Goal: Task Accomplishment & Management: Complete application form

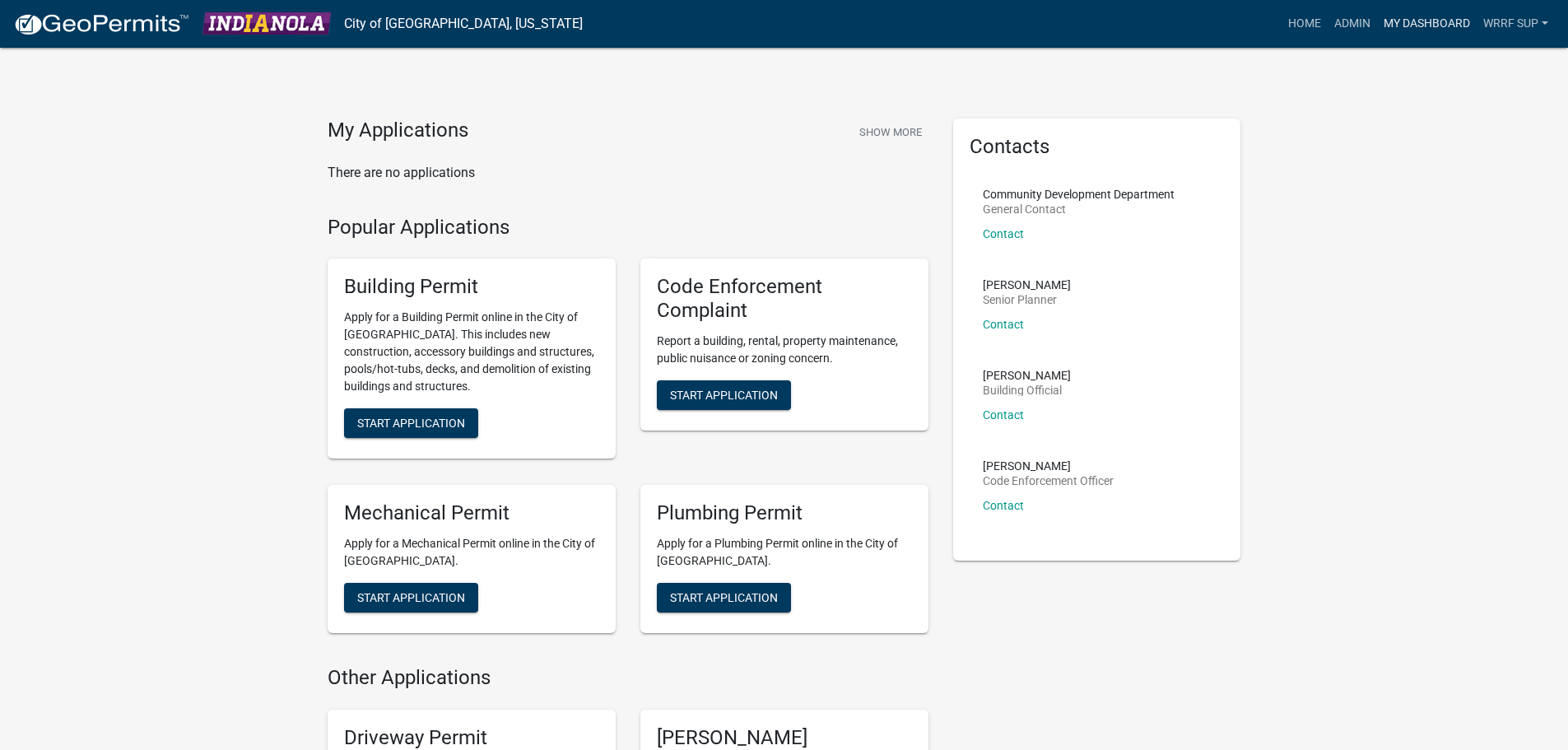
click at [1431, 26] on link "My Dashboard" at bounding box center [1426, 24] width 99 height 32
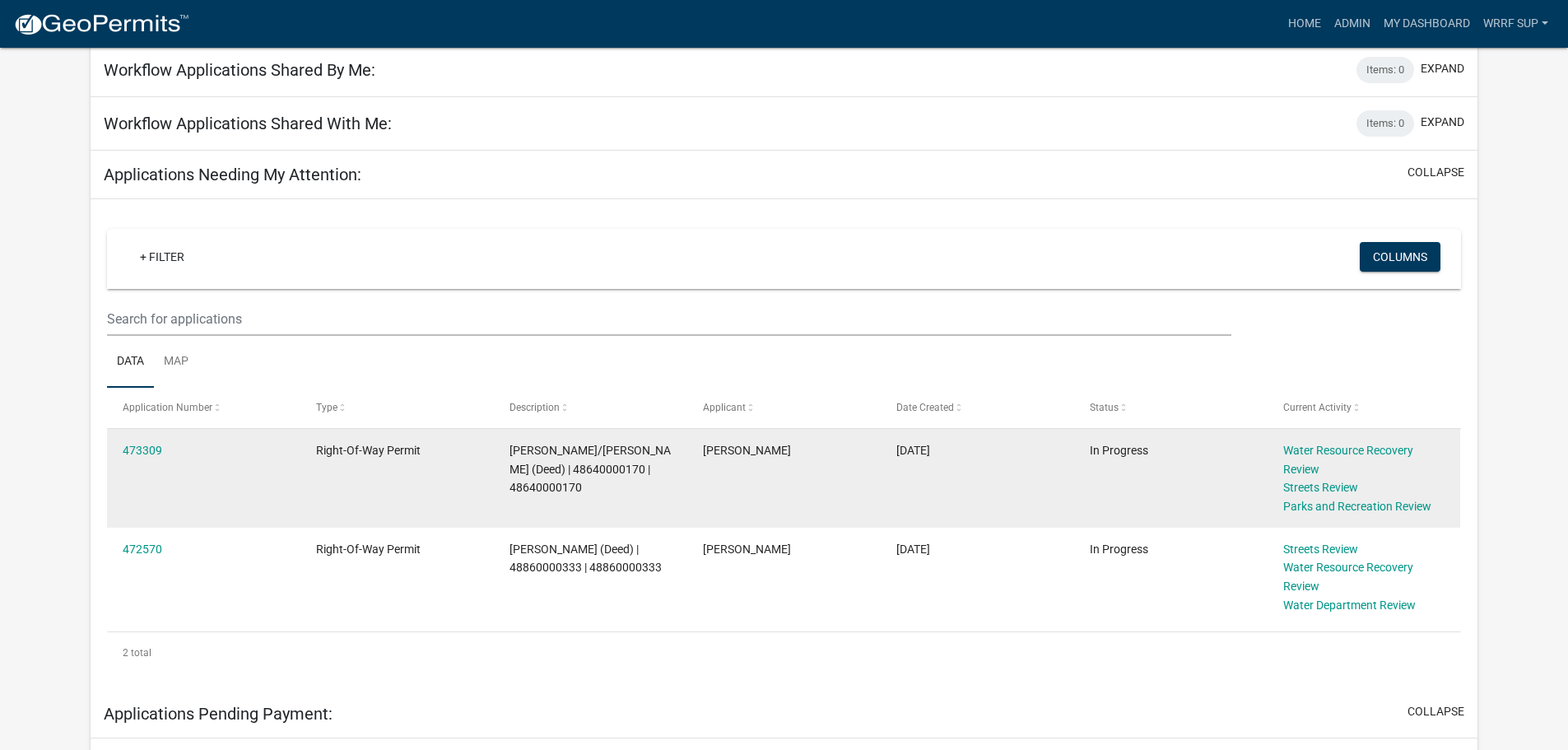
scroll to position [165, 0]
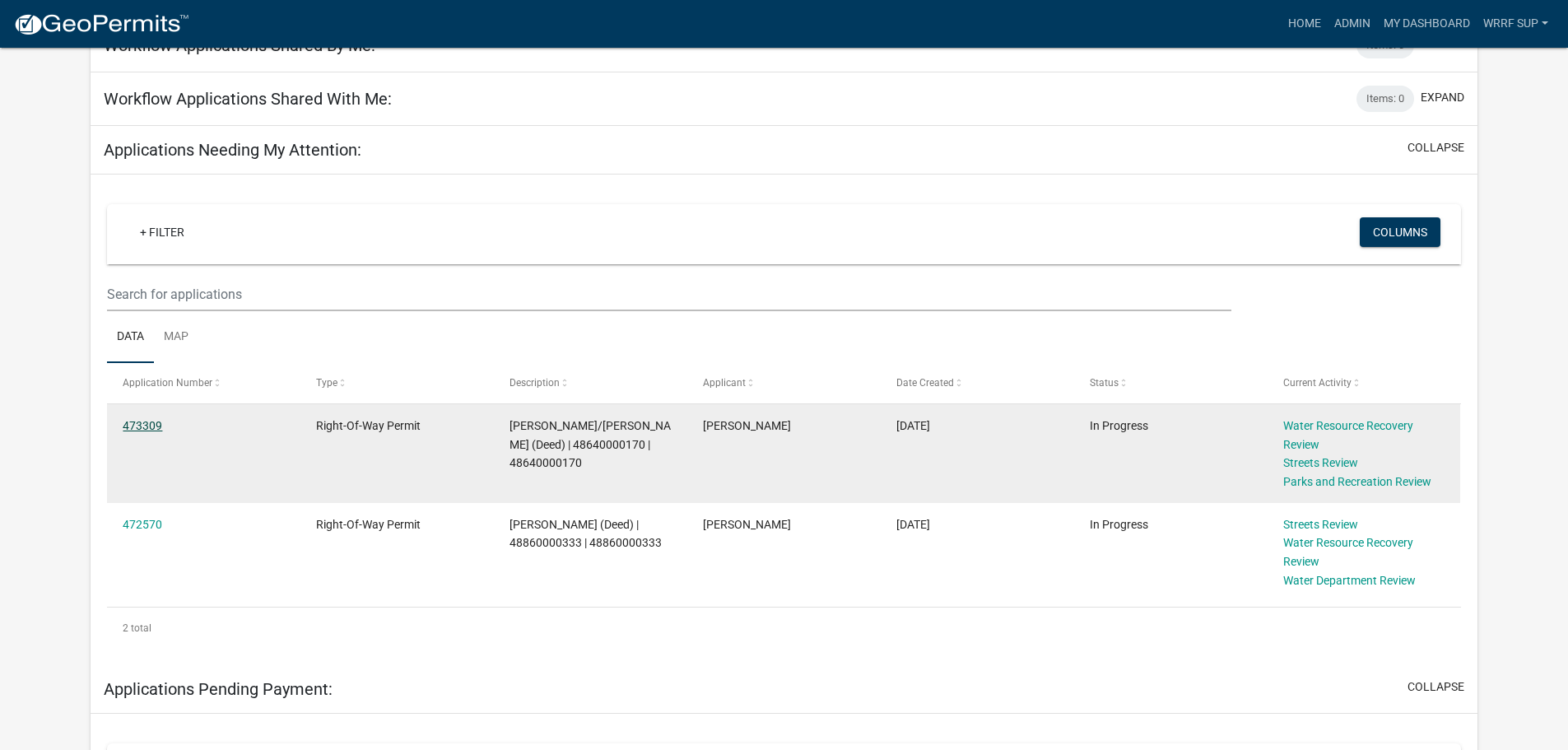
click at [136, 421] on link "473309" at bounding box center [142, 425] width 40 height 13
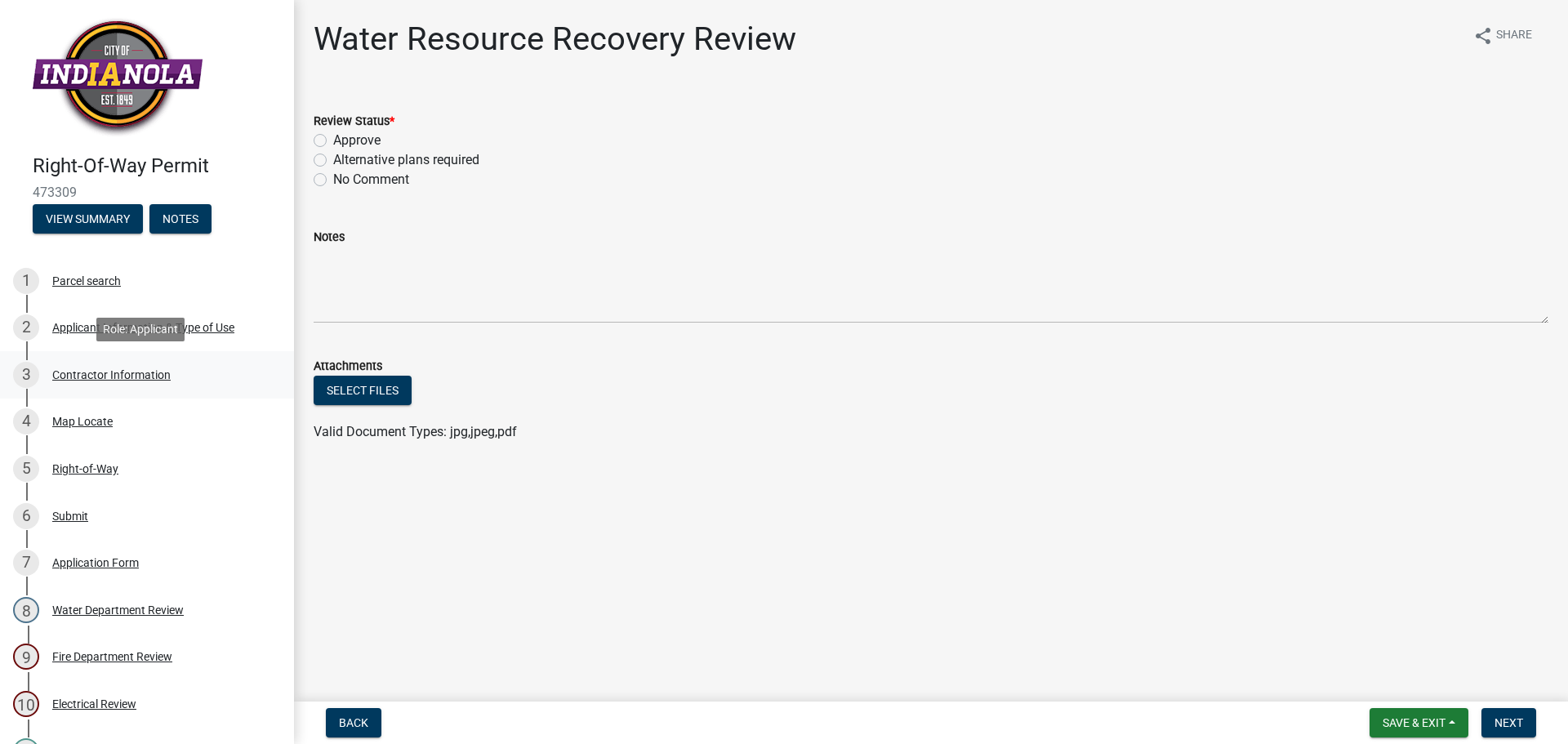
click at [82, 366] on div "3 Contractor Information" at bounding box center [141, 375] width 255 height 26
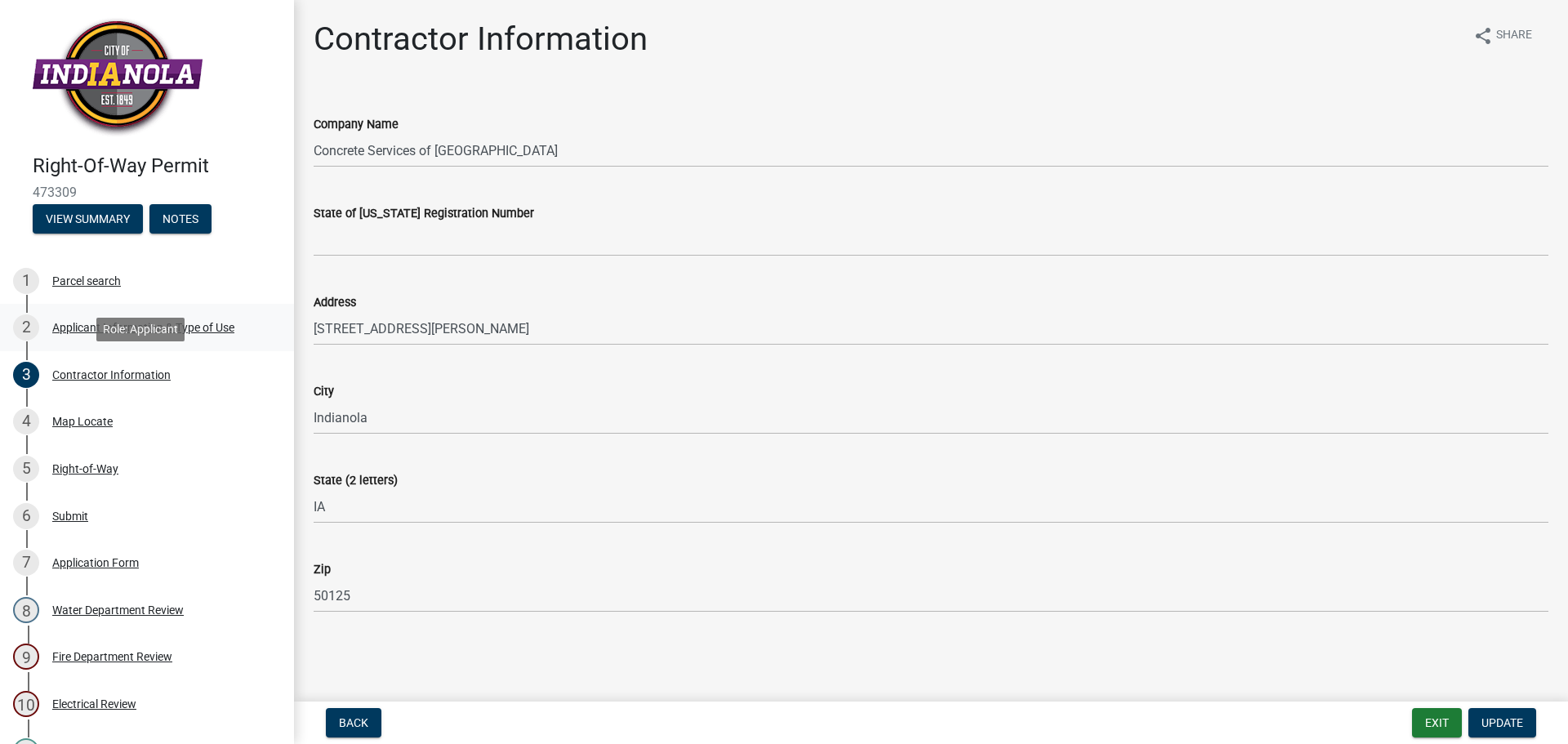
click at [86, 334] on div "2 Applicant Information & Type of Use" at bounding box center [141, 327] width 255 height 26
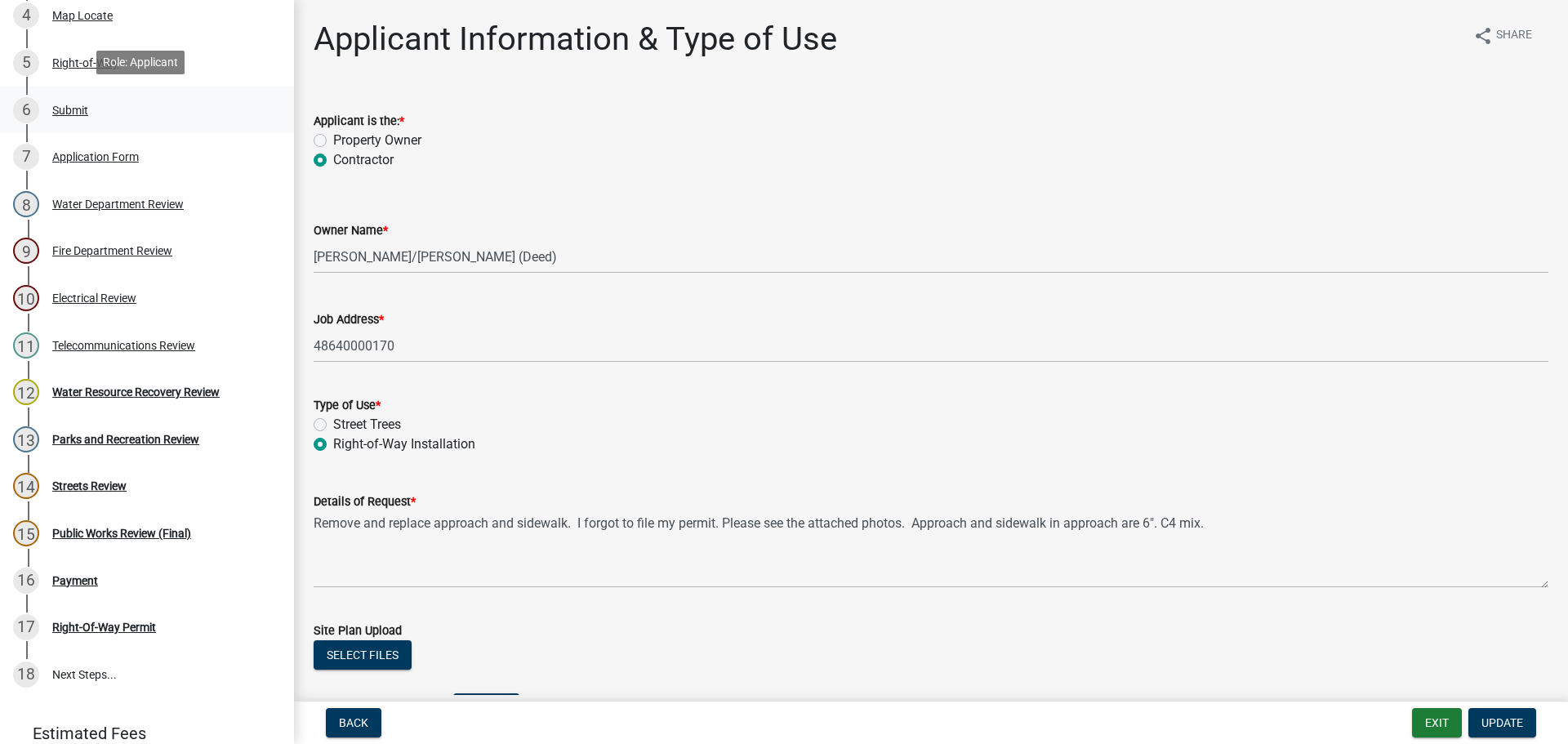
scroll to position [409, 0]
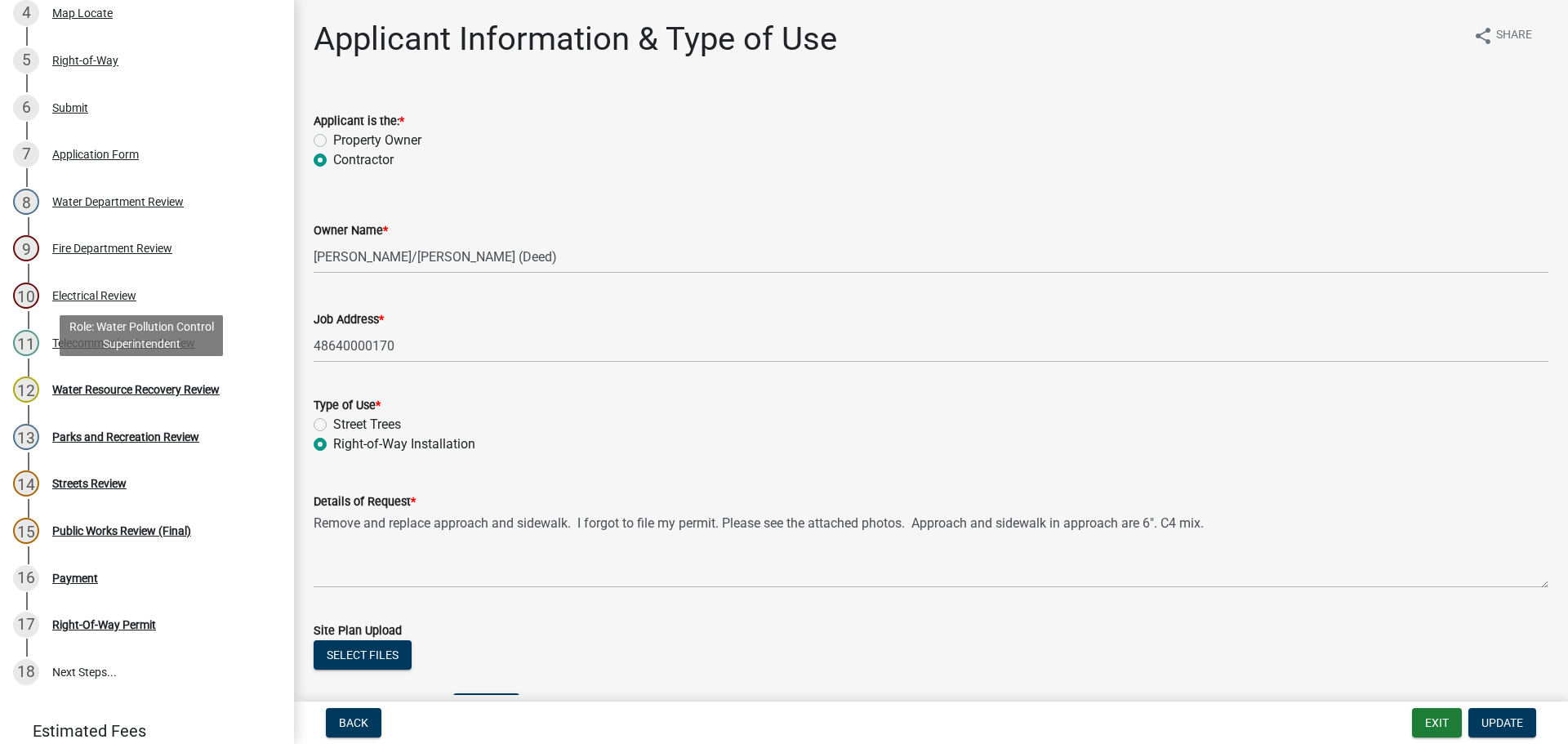
click at [96, 399] on div "12 Water Resource Recovery Review" at bounding box center [141, 389] width 255 height 26
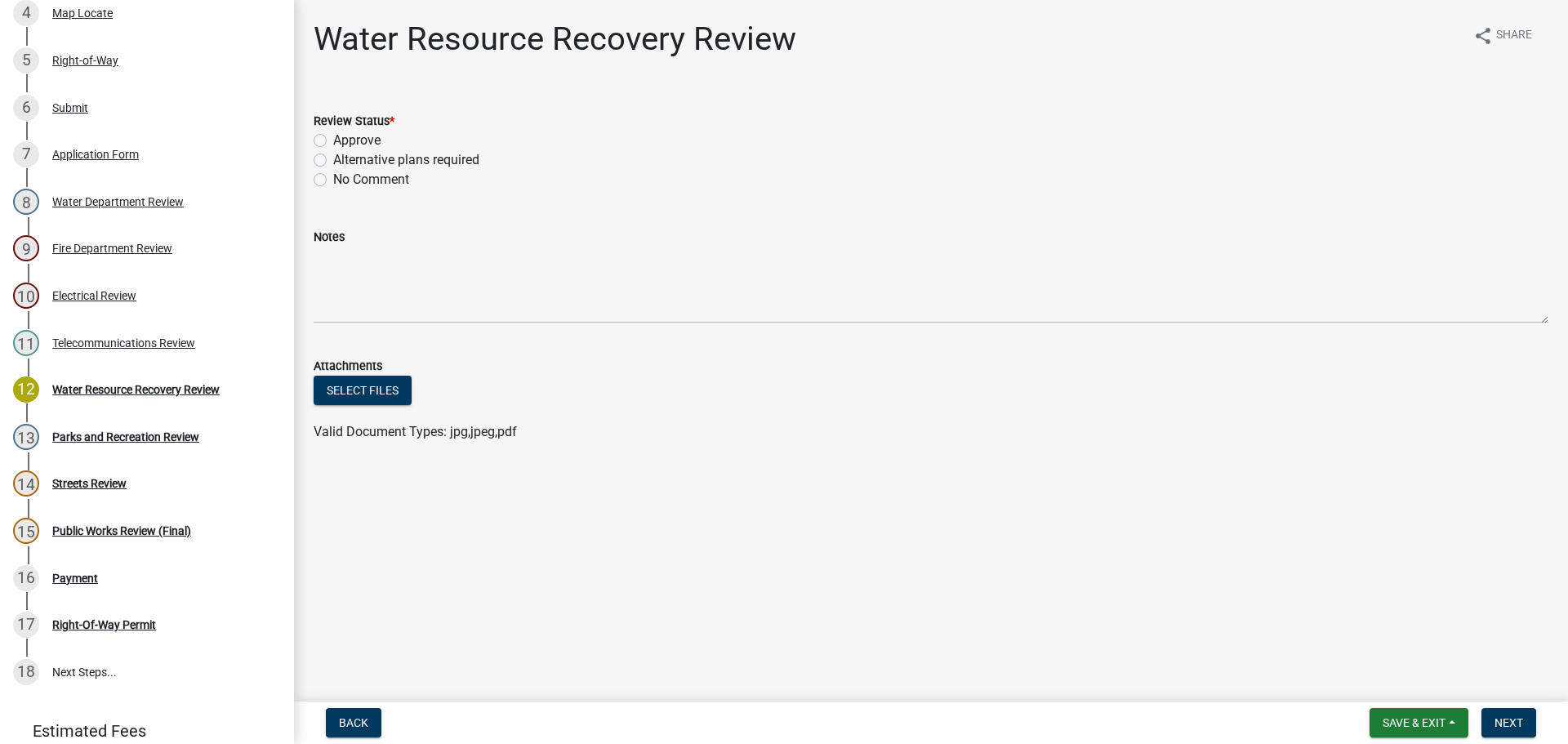
click at [333, 142] on label "Approve" at bounding box center [356, 141] width 47 height 19
click at [333, 141] on input "Approve" at bounding box center [338, 136] width 10 height 10
radio input "true"
click at [1502, 721] on span "Next" at bounding box center [1509, 722] width 29 height 13
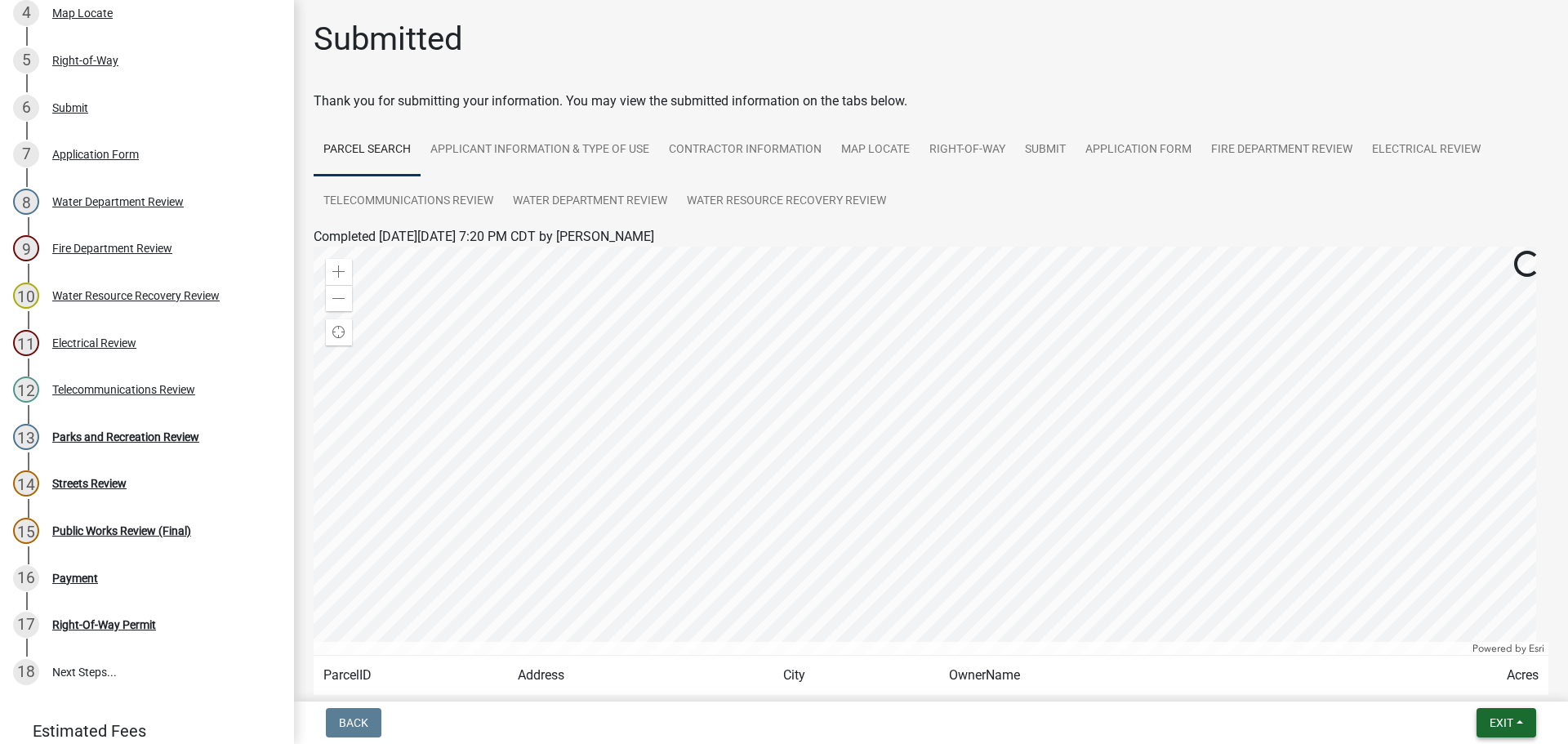
click at [1502, 719] on span "Exit" at bounding box center [1502, 722] width 24 height 13
click at [1484, 686] on button "Save & Exit" at bounding box center [1471, 679] width 131 height 39
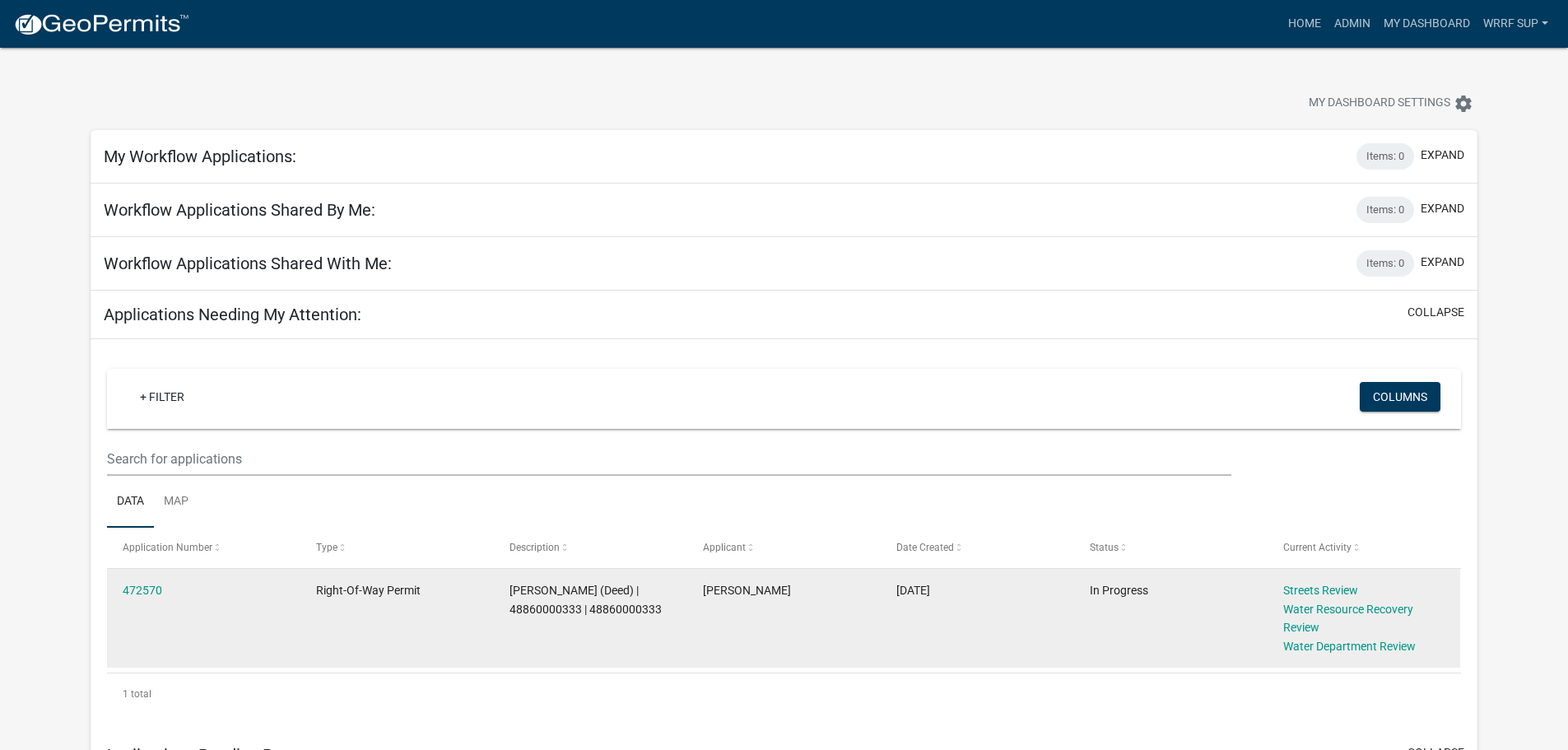
click at [156, 581] on div "472570" at bounding box center [202, 591] width 161 height 19
click at [153, 585] on link "472570" at bounding box center [142, 590] width 40 height 13
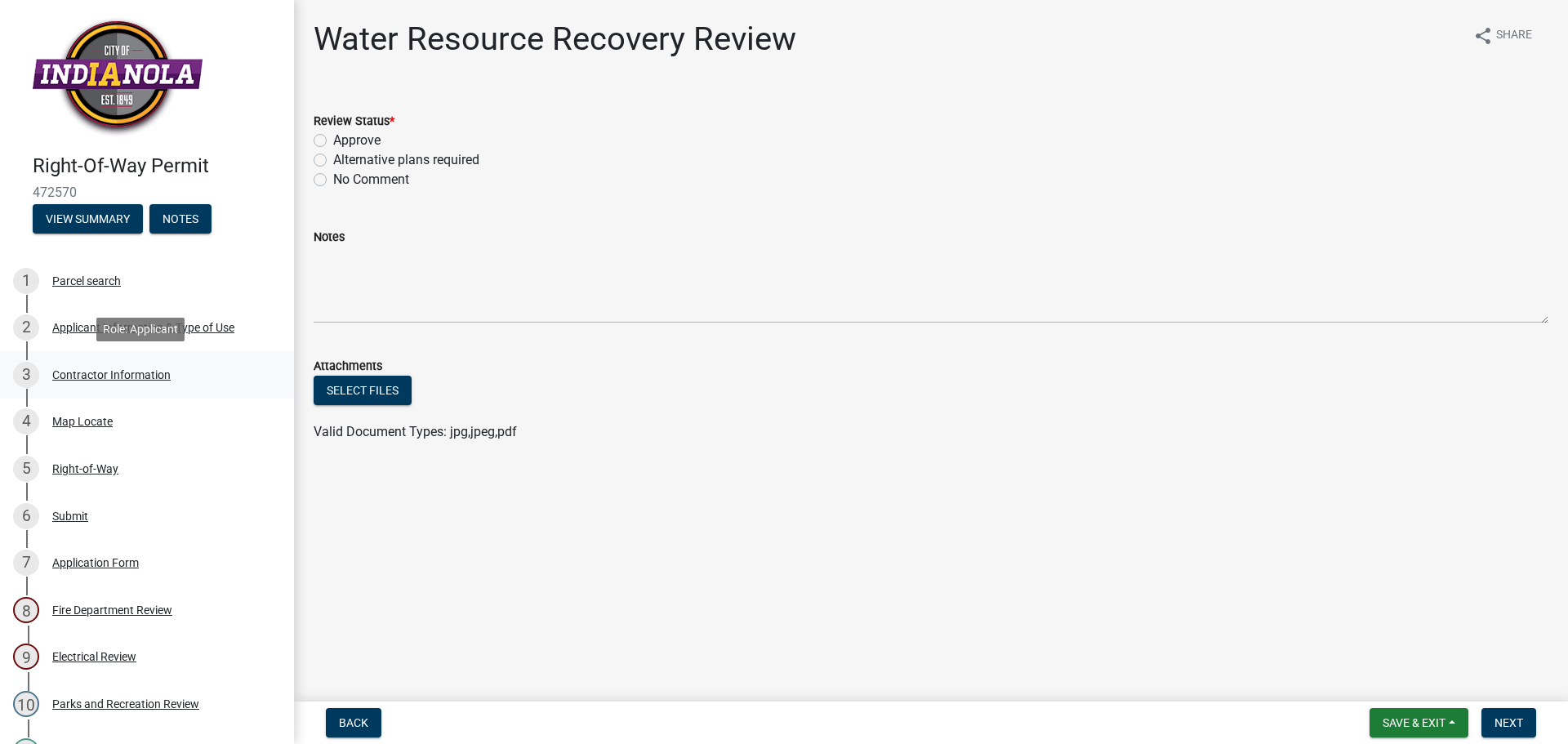
click at [88, 378] on div "Contractor Information" at bounding box center [112, 375] width 119 height 11
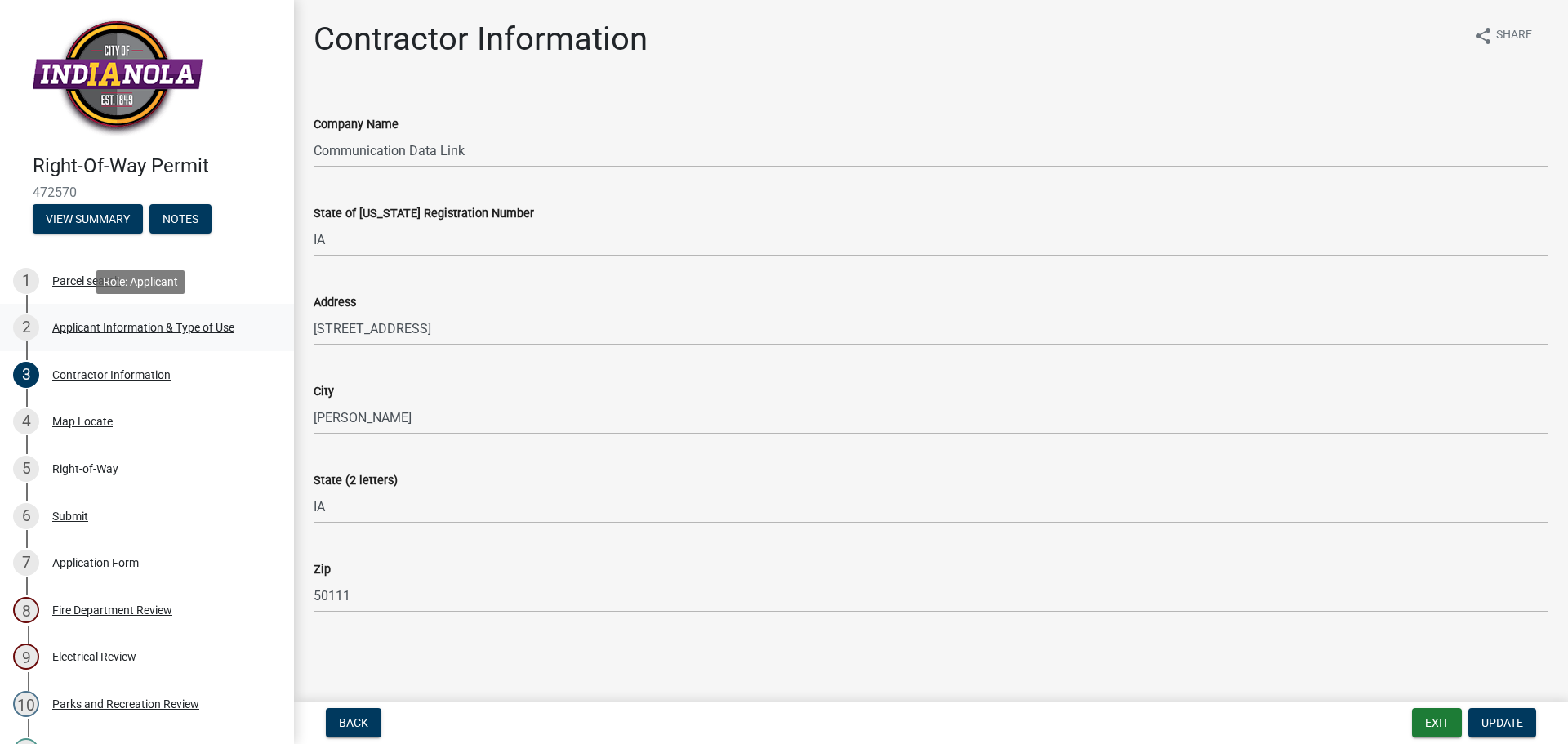
click at [92, 342] on link "2 Applicant Information & Type of Use" at bounding box center [147, 327] width 294 height 47
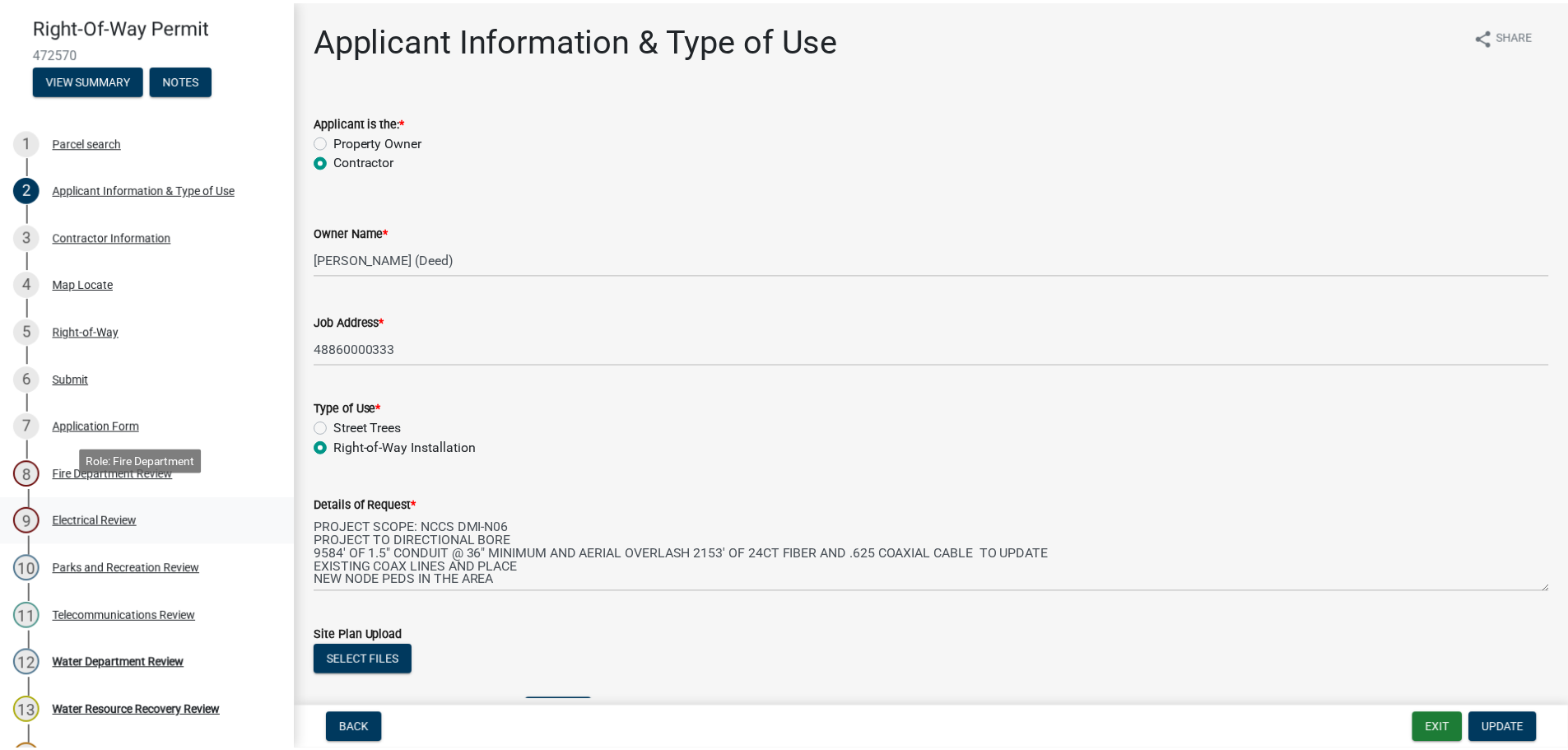
scroll to position [165, 0]
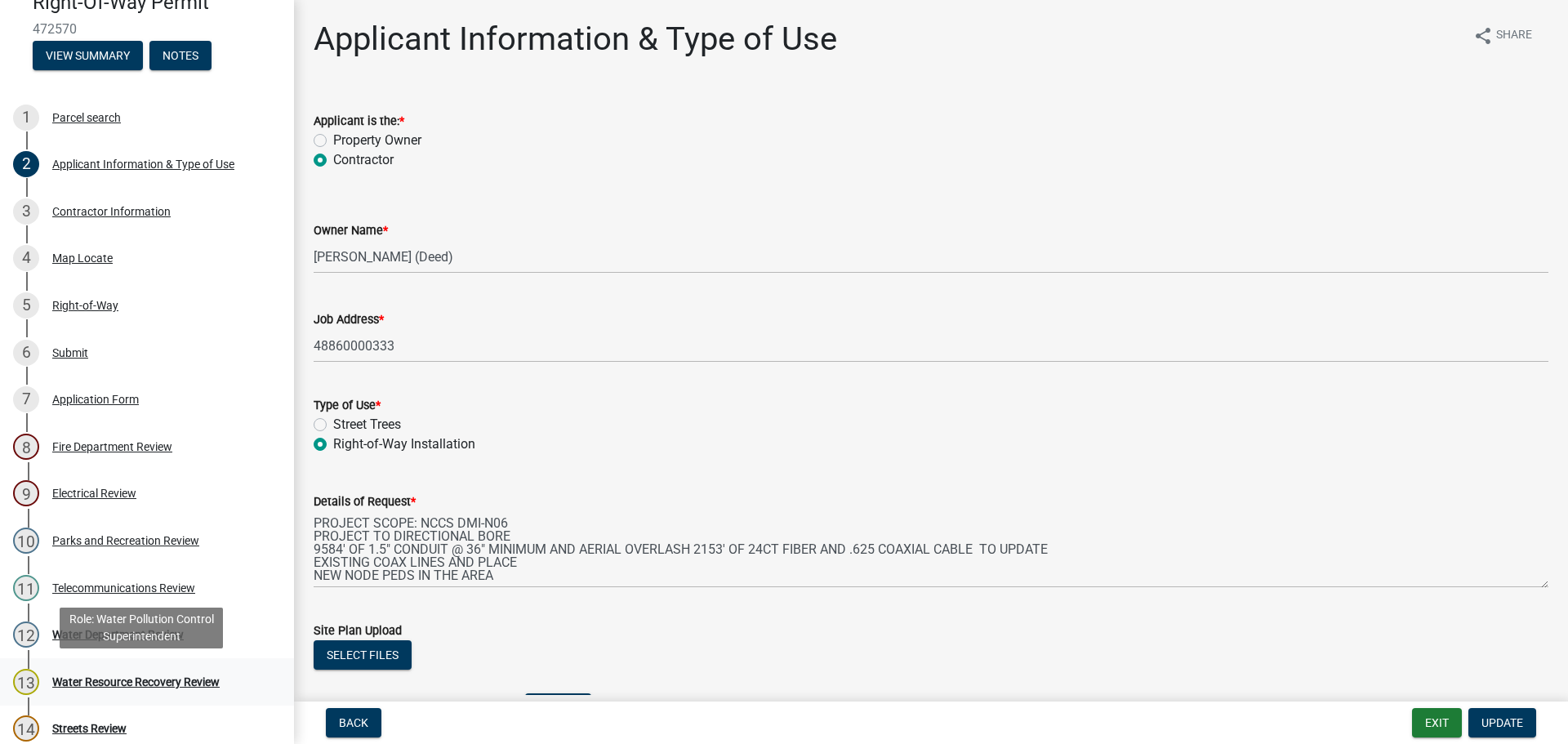
click at [131, 676] on div "Water Resource Recovery Review" at bounding box center [136, 681] width 168 height 11
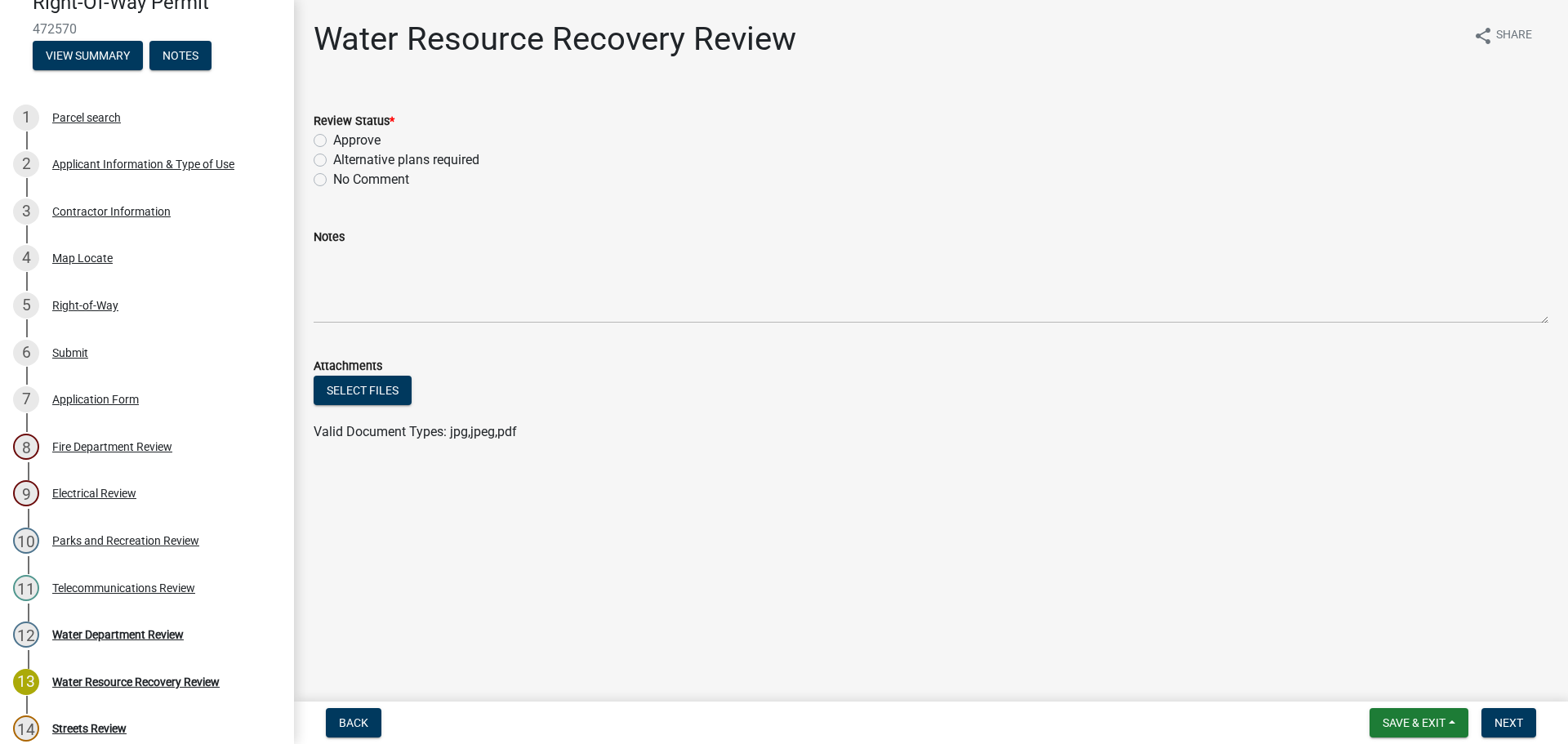
click at [333, 136] on label "Approve" at bounding box center [356, 141] width 47 height 19
click at [333, 136] on input "Approve" at bounding box center [338, 136] width 10 height 10
radio input "true"
click at [1511, 722] on span "Next" at bounding box center [1509, 722] width 29 height 13
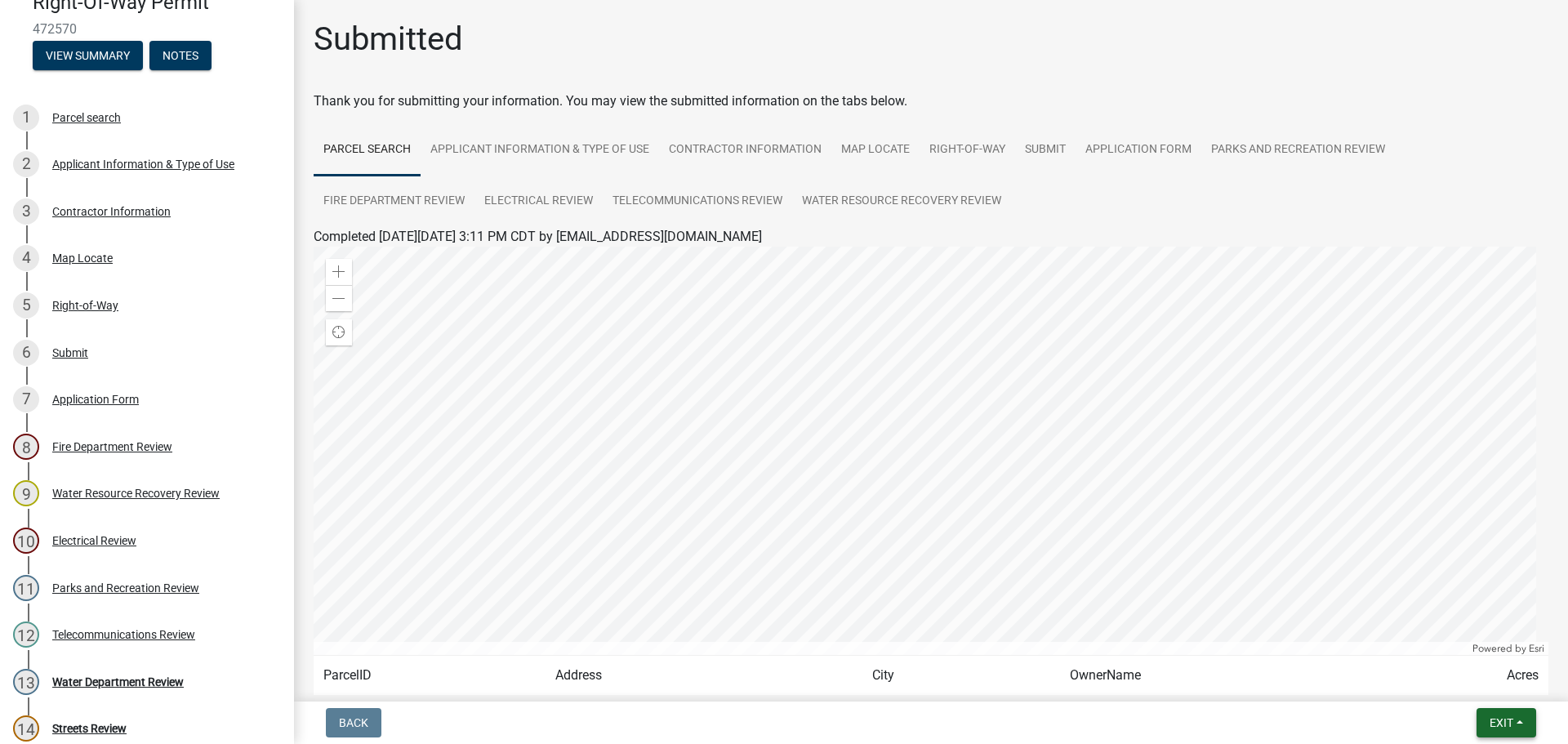
click at [1508, 723] on span "Exit" at bounding box center [1502, 722] width 24 height 13
click at [1468, 679] on button "Save & Exit" at bounding box center [1471, 679] width 131 height 39
